Goal: Purchase product/service

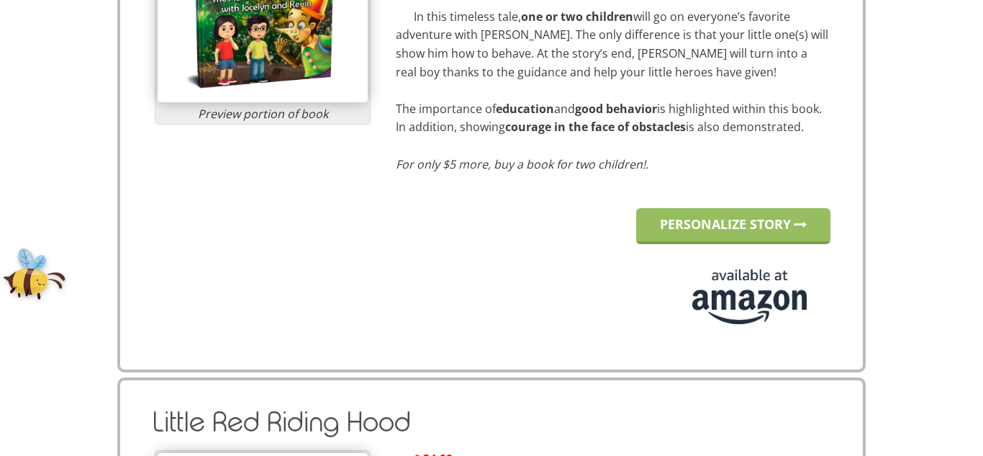
scroll to position [394, 0]
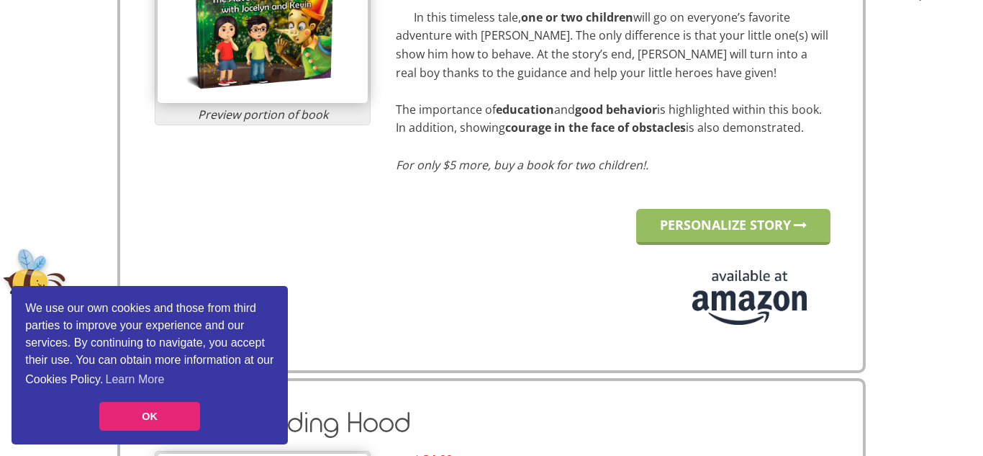
click at [273, 50] on img at bounding box center [263, 32] width 210 height 141
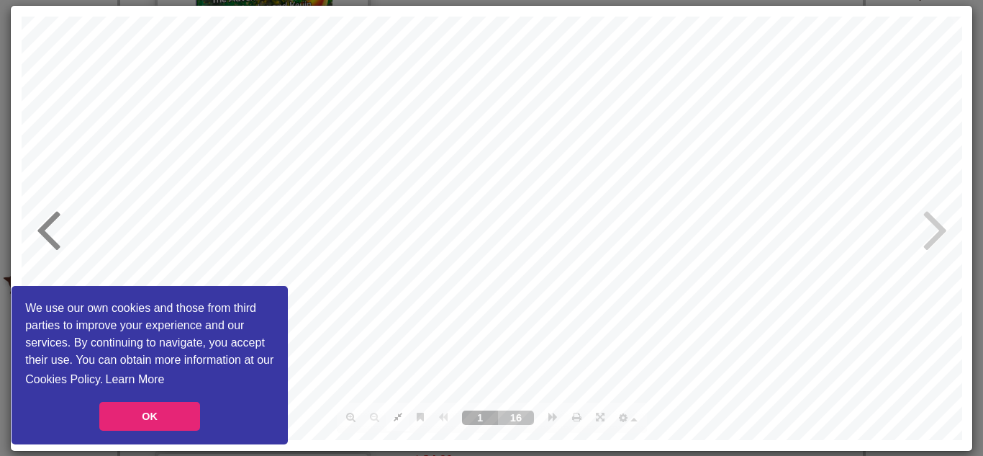
scroll to position [0, 0]
click at [931, 228] on icon at bounding box center [935, 227] width 24 height 69
type input "4"
click at [189, 427] on link "OK" at bounding box center [149, 416] width 101 height 29
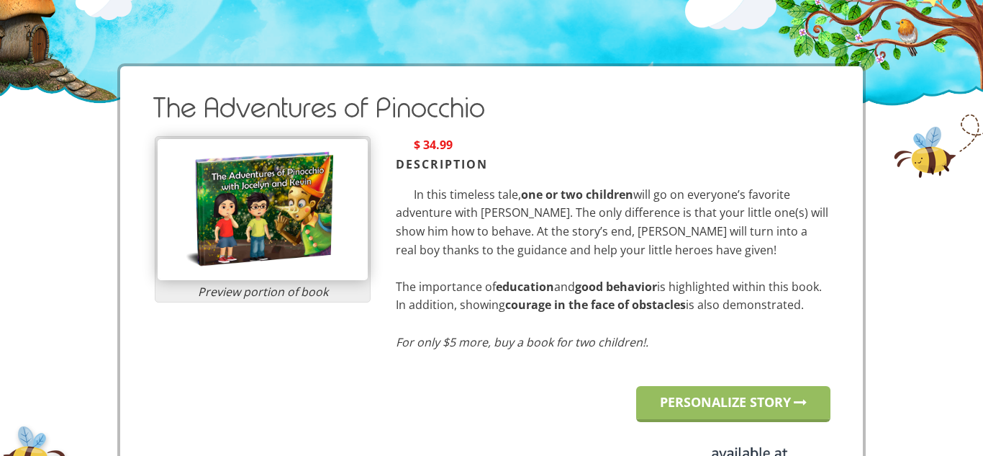
scroll to position [262, 0]
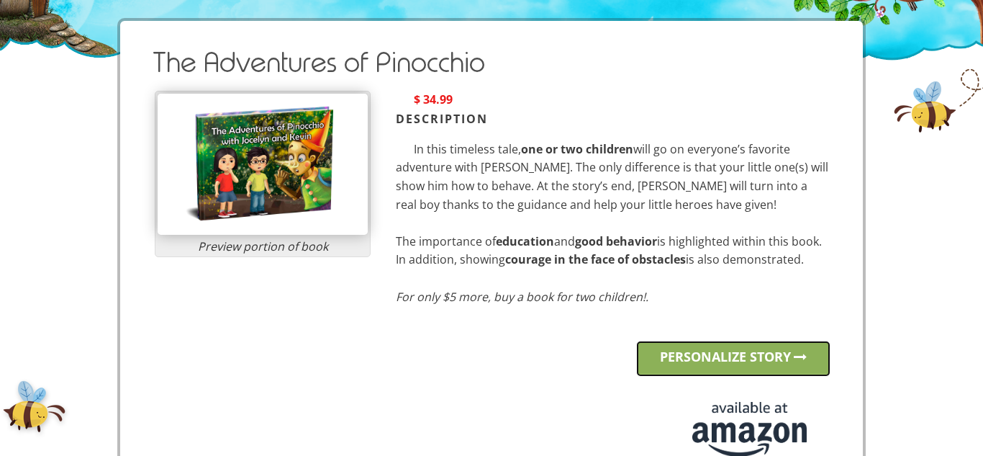
click at [660, 348] on link "PERSONALIZE STORY" at bounding box center [733, 358] width 194 height 36
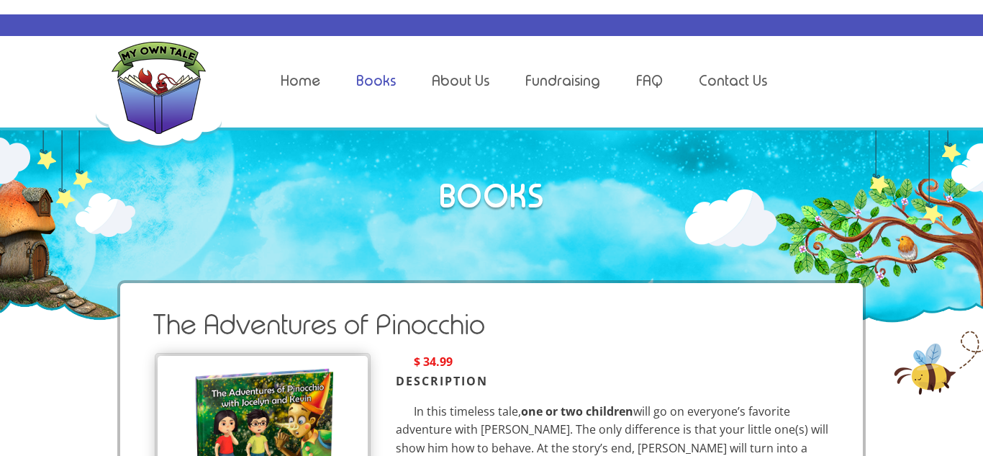
scroll to position [262, 0]
